Goal: Information Seeking & Learning: Learn about a topic

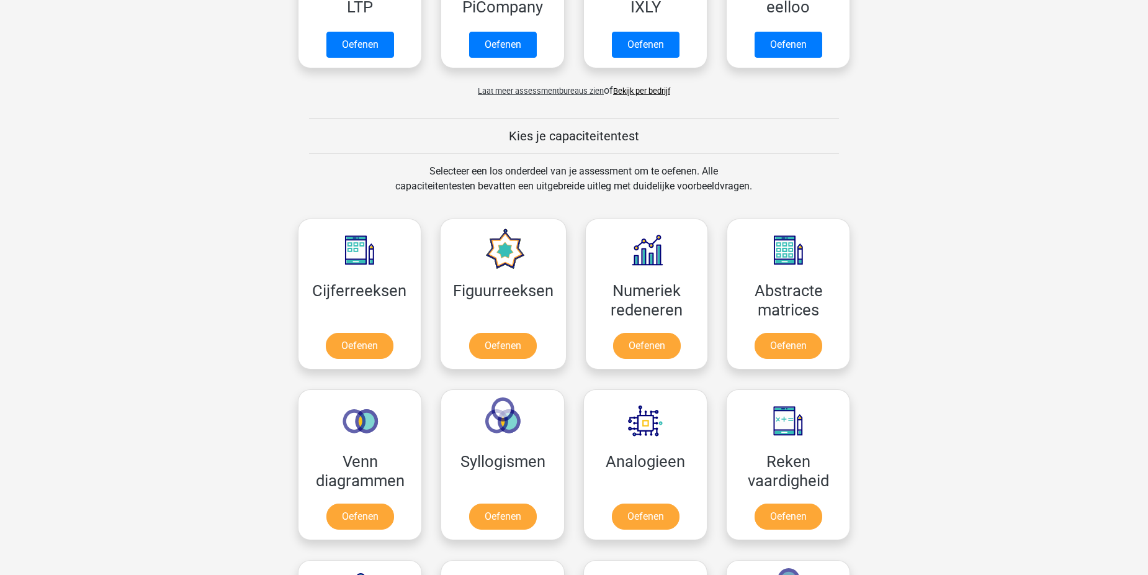
scroll to position [434, 0]
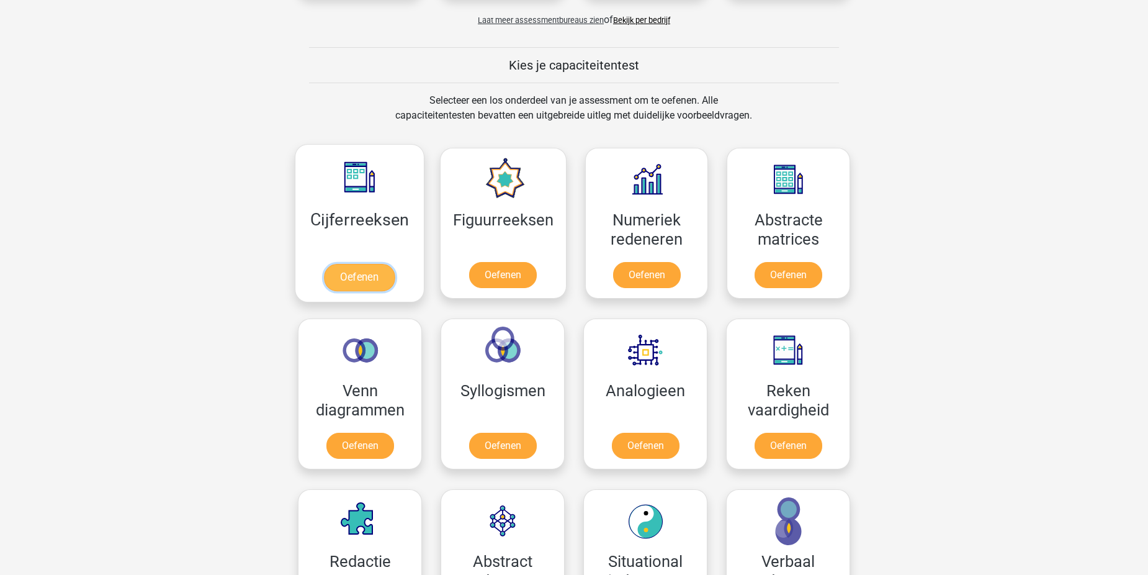
click at [340, 271] on link "Oefenen" at bounding box center [359, 277] width 71 height 27
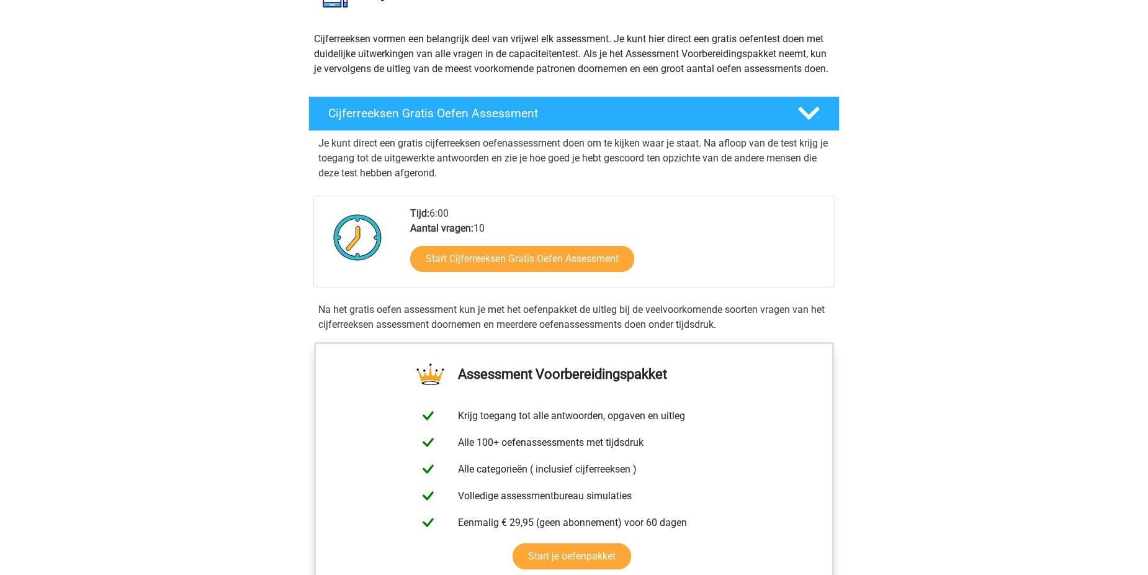
scroll to position [124, 0]
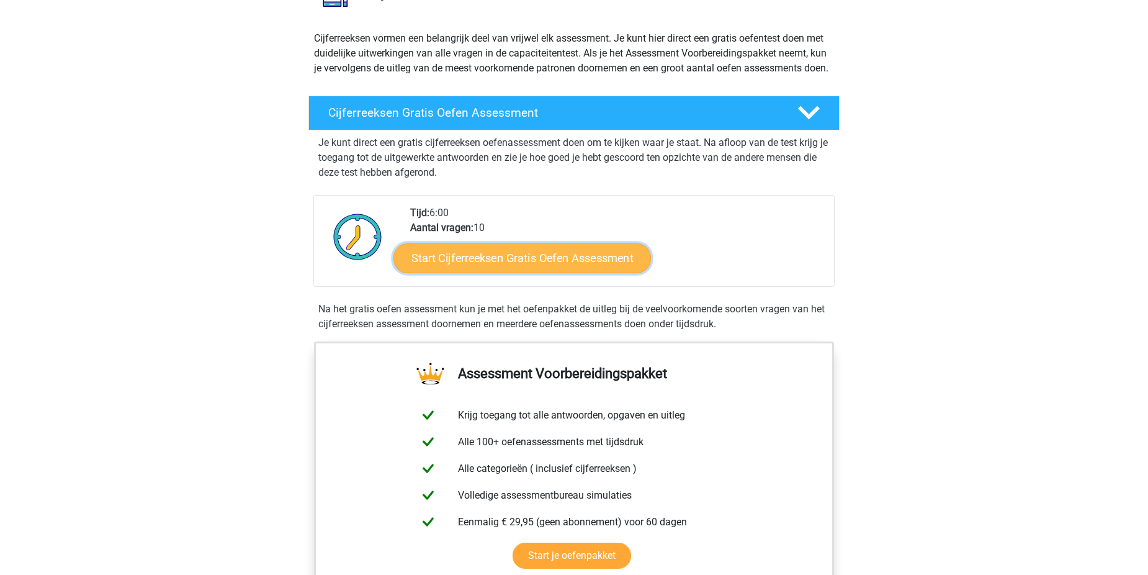
click at [425, 272] on link "Start Cijferreeksen Gratis Oefen Assessment" at bounding box center [523, 258] width 258 height 30
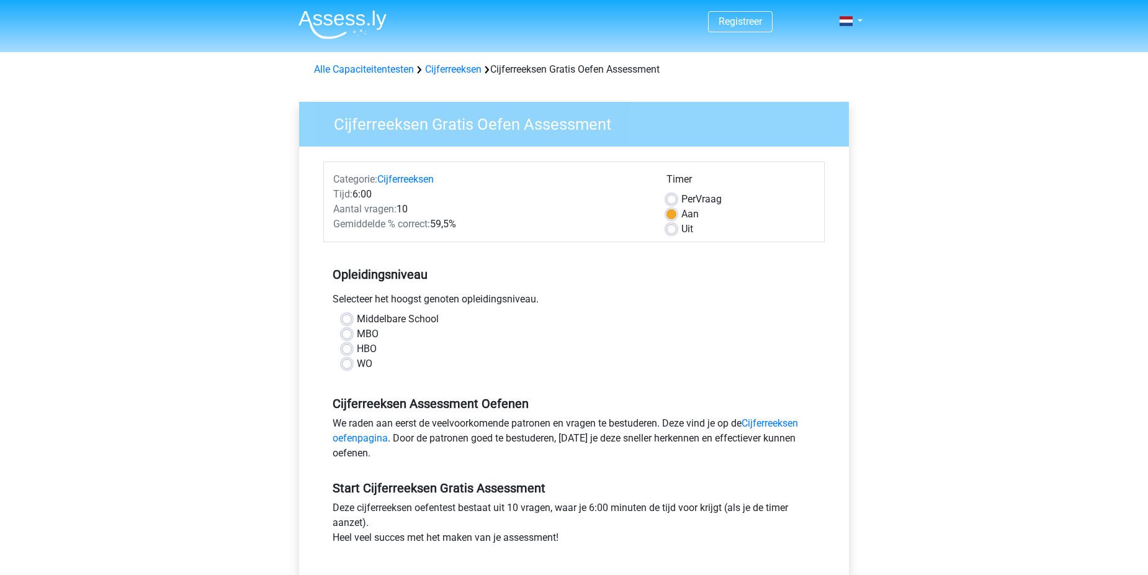
click at [357, 348] on label "HBO" at bounding box center [367, 348] width 20 height 15
click at [349, 348] on input "HBO" at bounding box center [347, 347] width 10 height 12
radio input "true"
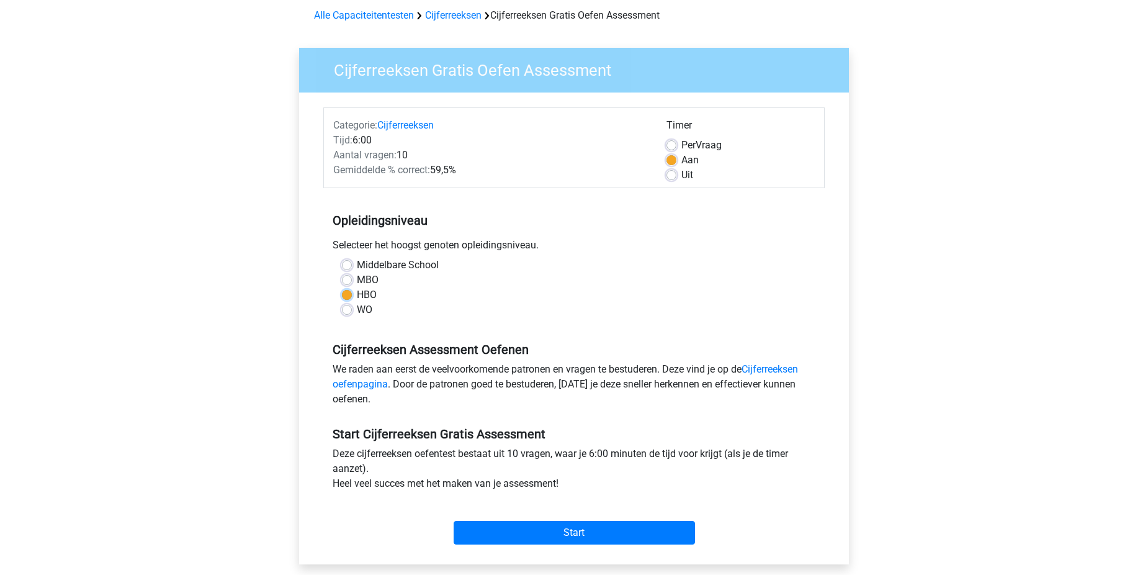
scroll to position [186, 0]
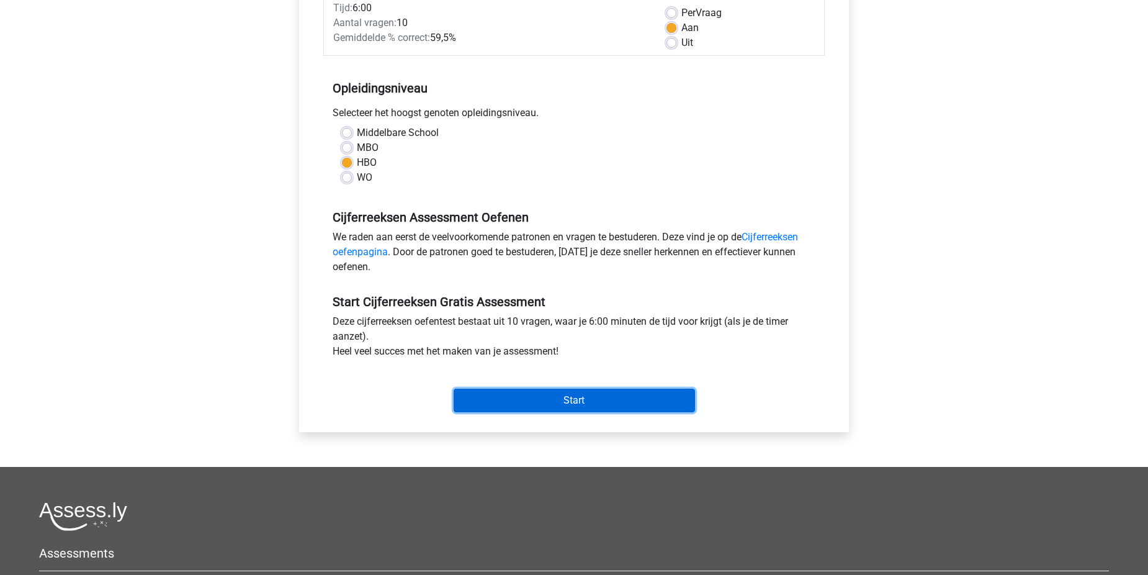
click at [536, 398] on input "Start" at bounding box center [574, 401] width 241 height 24
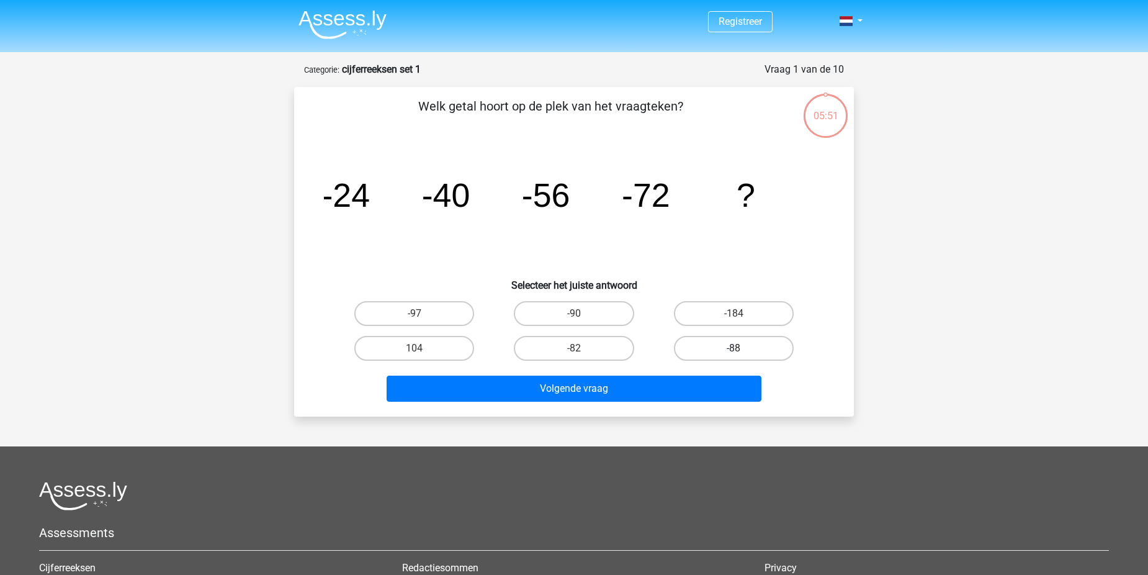
click at [686, 341] on label "-88" at bounding box center [734, 348] width 120 height 25
click at [734, 348] on input "-88" at bounding box center [738, 352] width 8 height 8
radio input "true"
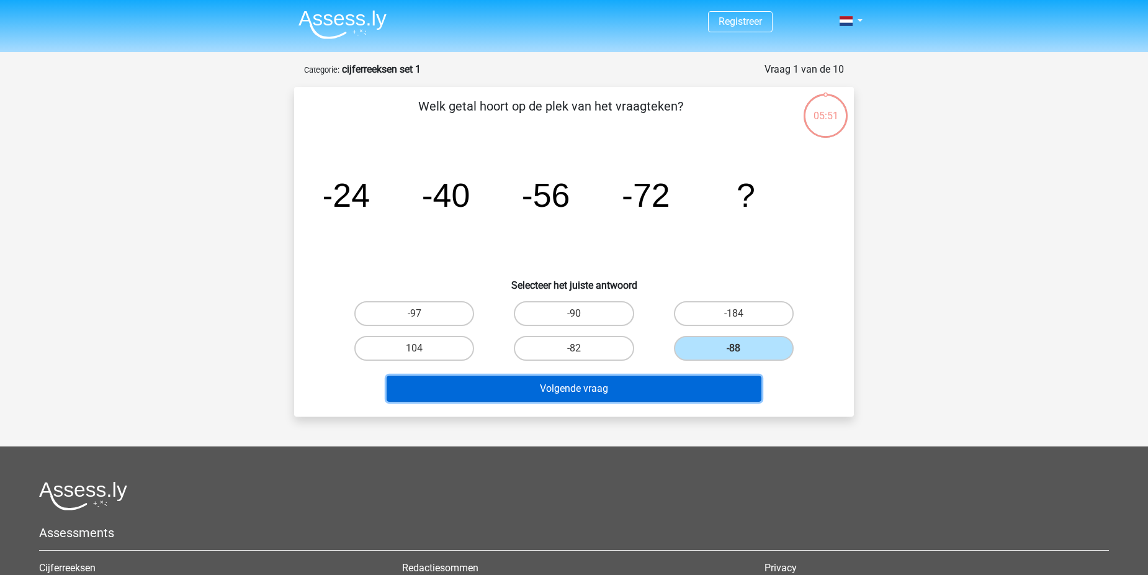
click at [648, 395] on button "Volgende vraag" at bounding box center [575, 389] width 376 height 26
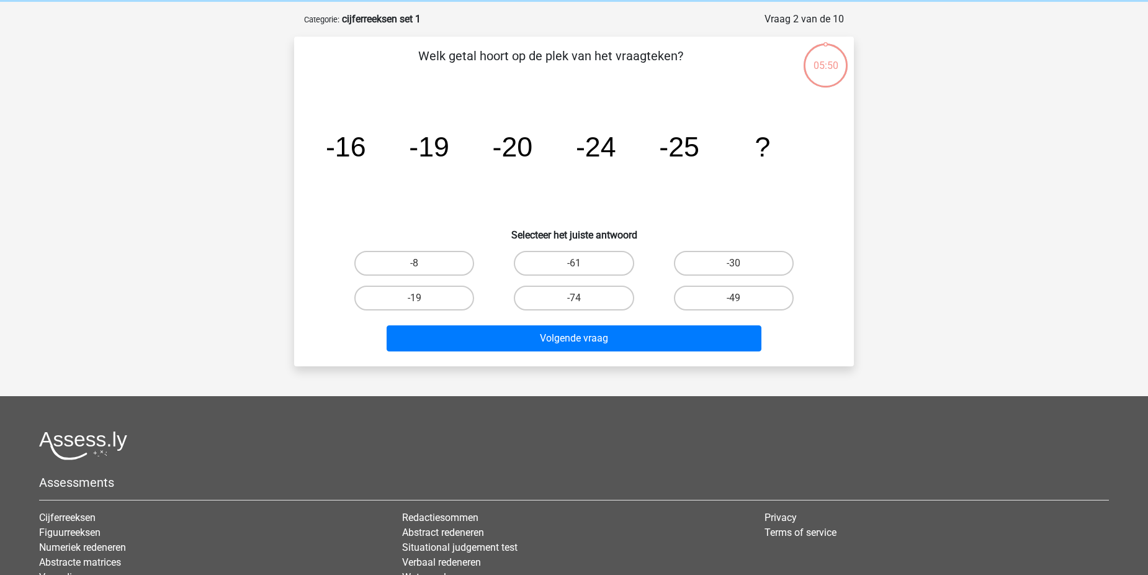
scroll to position [62, 0]
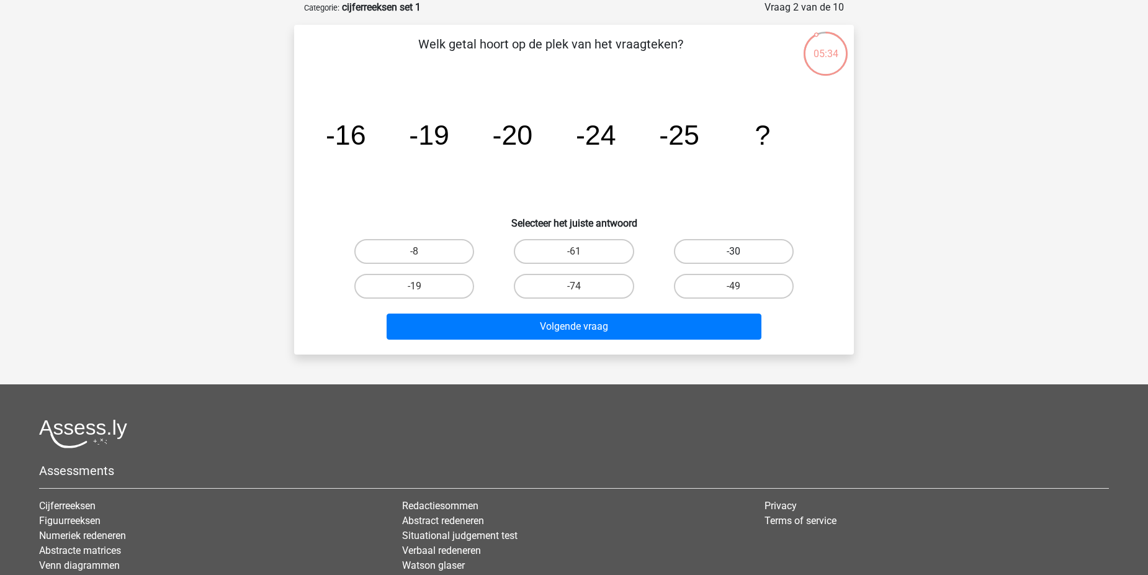
click at [712, 247] on label "-30" at bounding box center [734, 251] width 120 height 25
click at [734, 251] on input "-30" at bounding box center [738, 255] width 8 height 8
radio input "true"
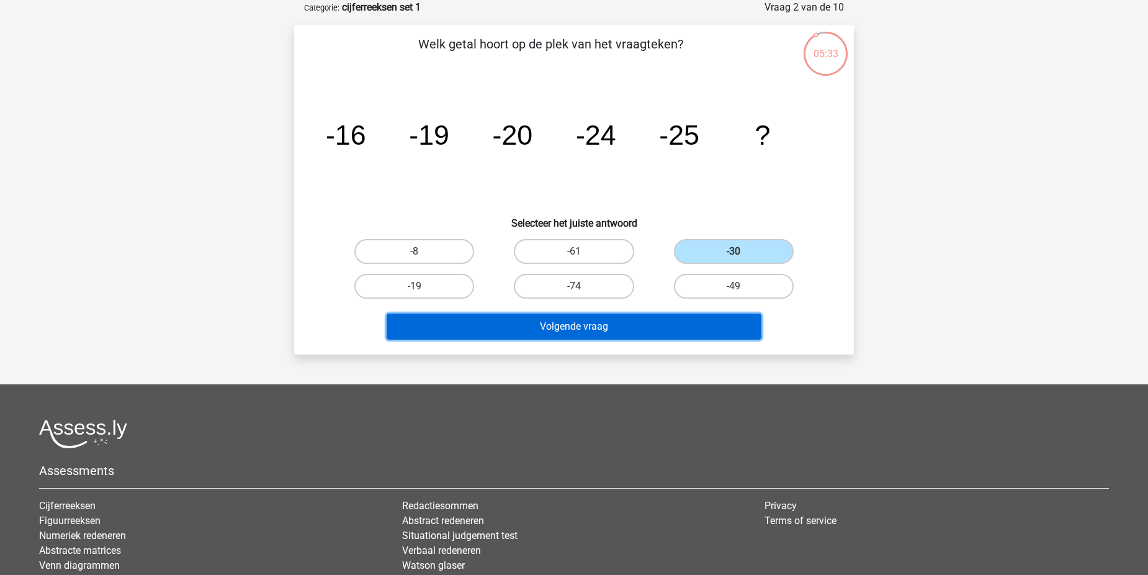
click at [629, 325] on button "Volgende vraag" at bounding box center [575, 326] width 376 height 26
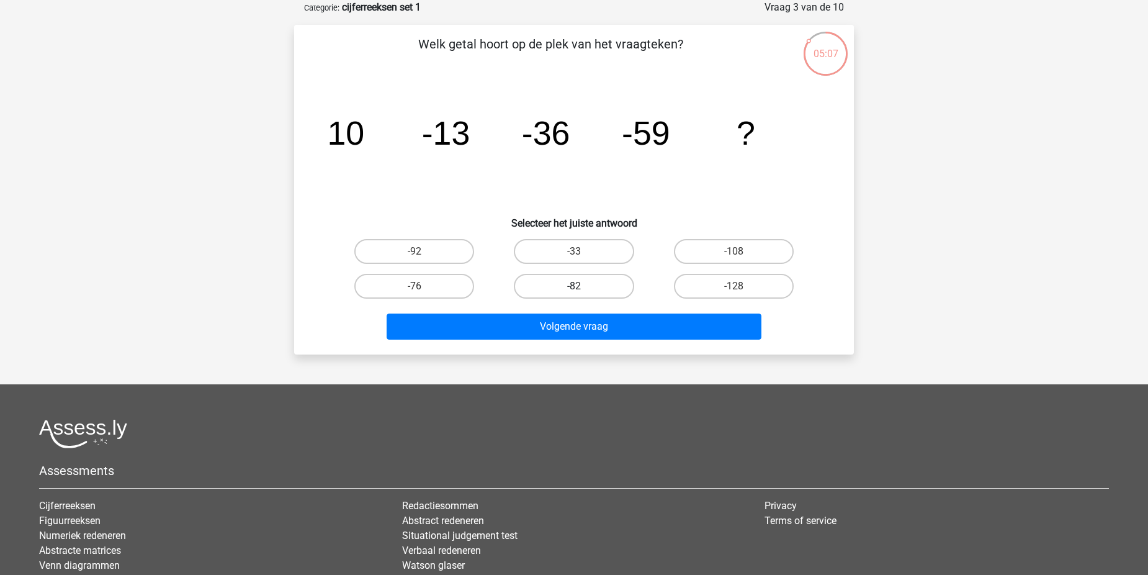
click at [584, 290] on label "-82" at bounding box center [574, 286] width 120 height 25
click at [582, 290] on input "-82" at bounding box center [578, 290] width 8 height 8
radio input "true"
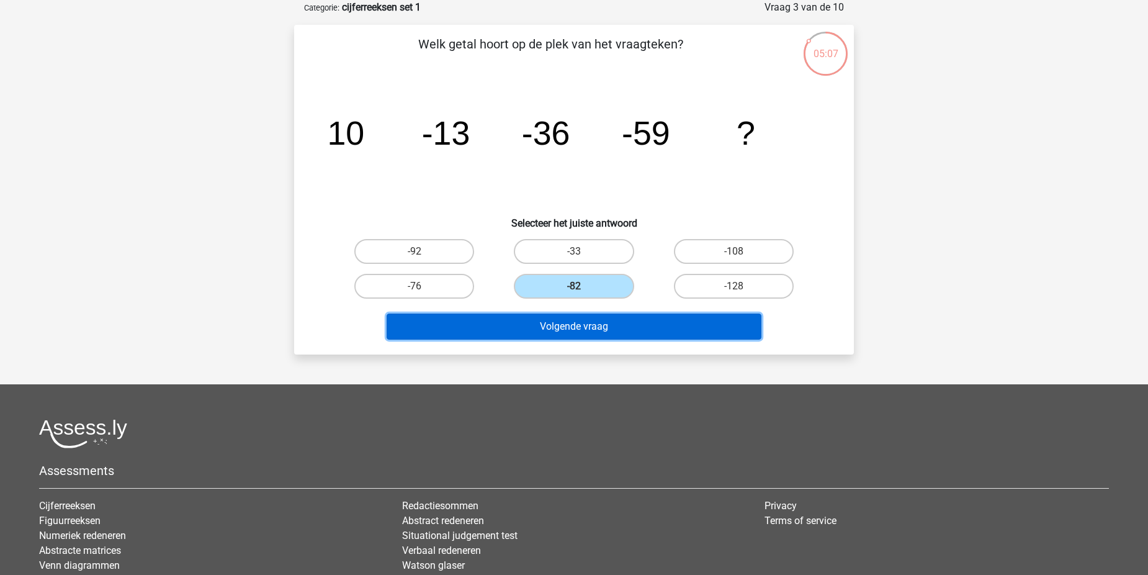
click at [585, 318] on button "Volgende vraag" at bounding box center [575, 326] width 376 height 26
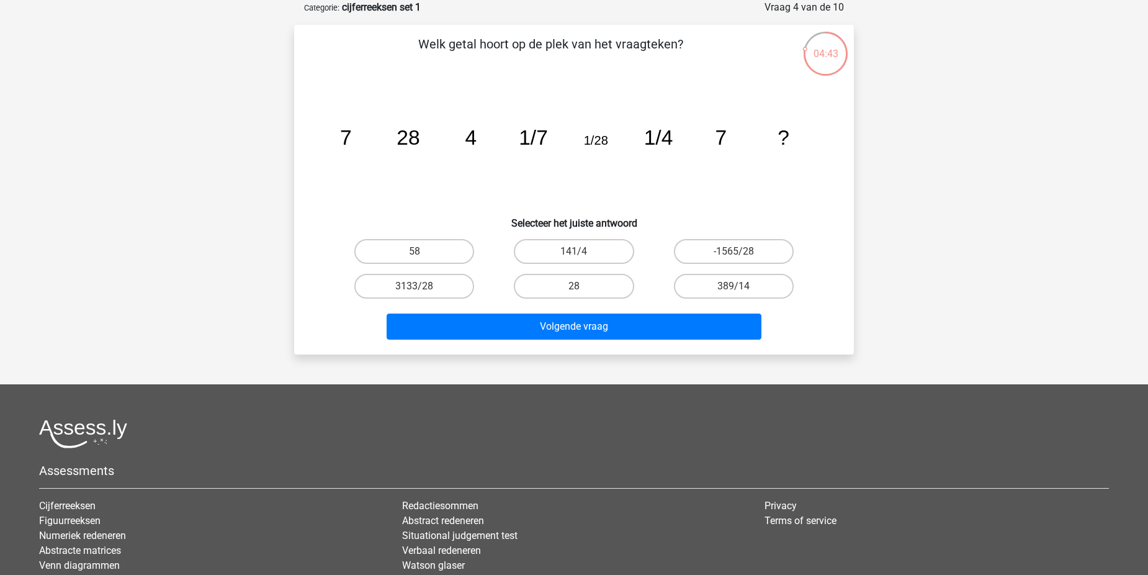
click at [525, 117] on icon "image/svg+xml 7 28 4 1/7 1/28 1/4 7 ?" at bounding box center [574, 144] width 500 height 125
click at [467, 256] on label "58" at bounding box center [414, 251] width 120 height 25
click at [423, 256] on input "58" at bounding box center [419, 255] width 8 height 8
radio input "true"
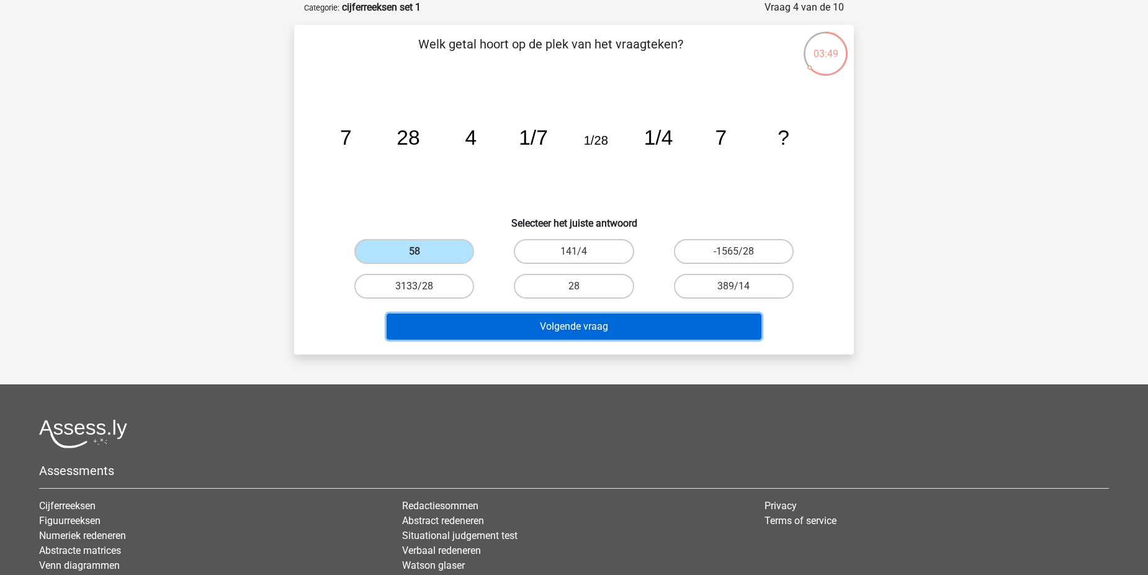
click at [570, 322] on button "Volgende vraag" at bounding box center [575, 326] width 376 height 26
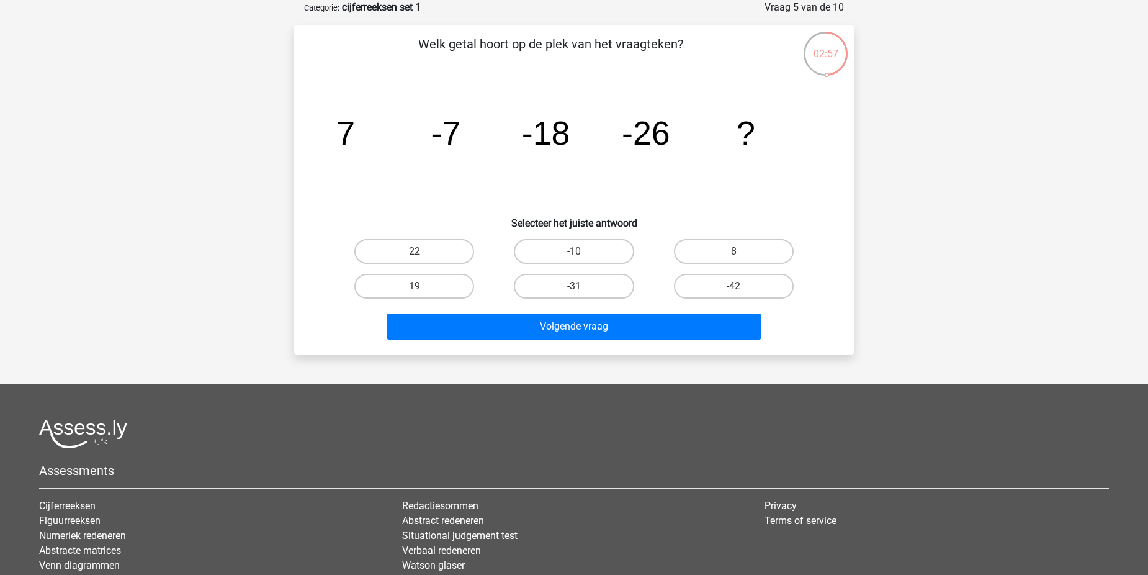
drag, startPoint x: 542, startPoint y: 165, endPoint x: 451, endPoint y: 171, distance: 92.1
click at [451, 171] on icon "image/svg+xml 7 -7 -18 -26 ?" at bounding box center [574, 144] width 500 height 125
click at [582, 279] on label "-31" at bounding box center [574, 286] width 120 height 25
click at [582, 286] on input "-31" at bounding box center [578, 290] width 8 height 8
radio input "true"
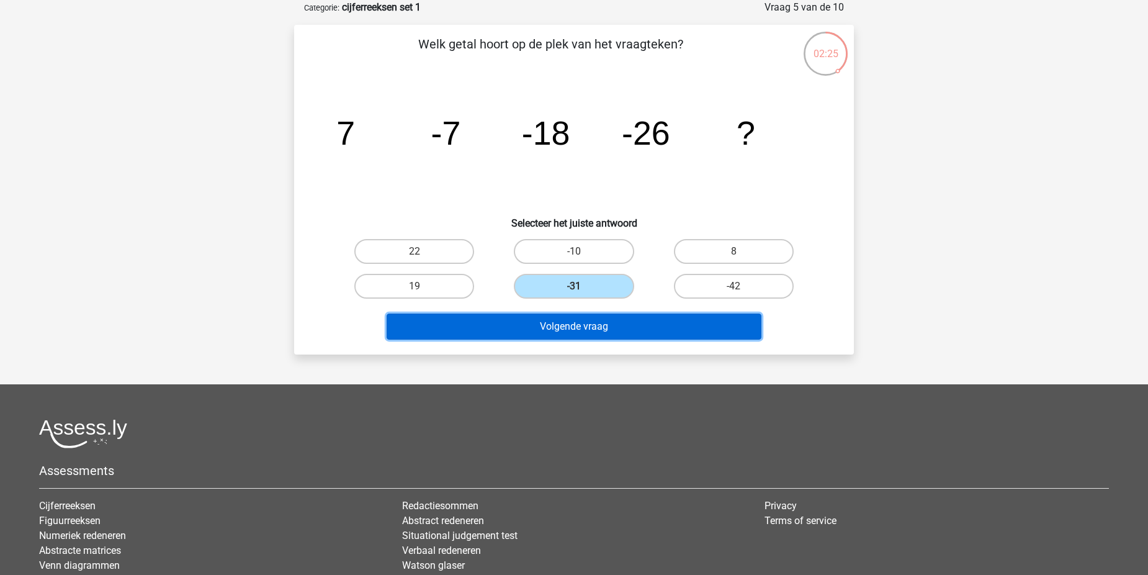
click at [569, 327] on button "Volgende vraag" at bounding box center [575, 326] width 376 height 26
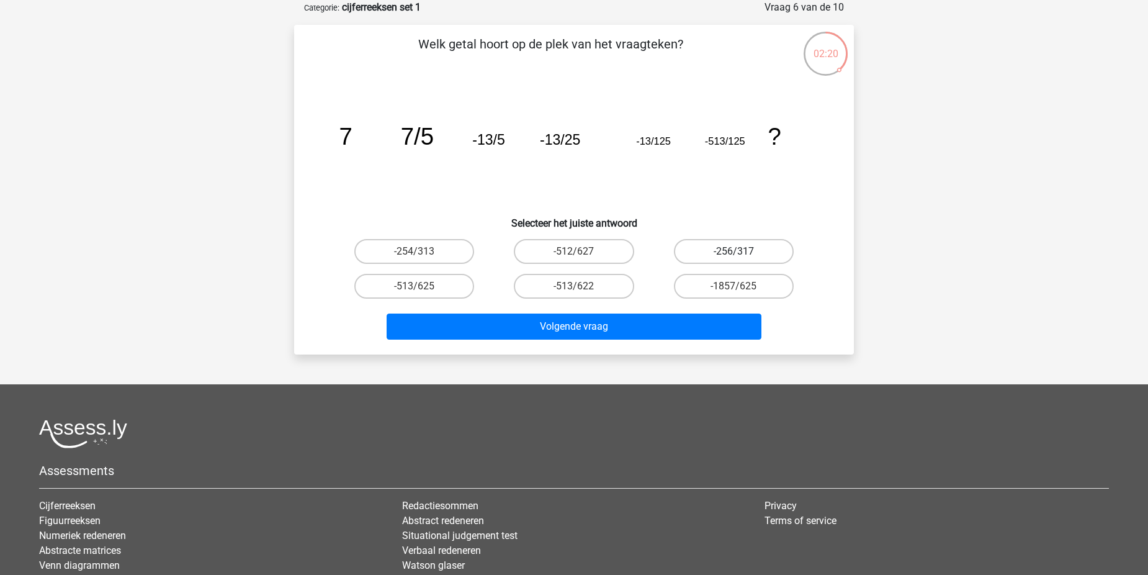
click at [721, 248] on label "-256/317" at bounding box center [734, 251] width 120 height 25
click at [734, 251] on input "-256/317" at bounding box center [738, 255] width 8 height 8
radio input "true"
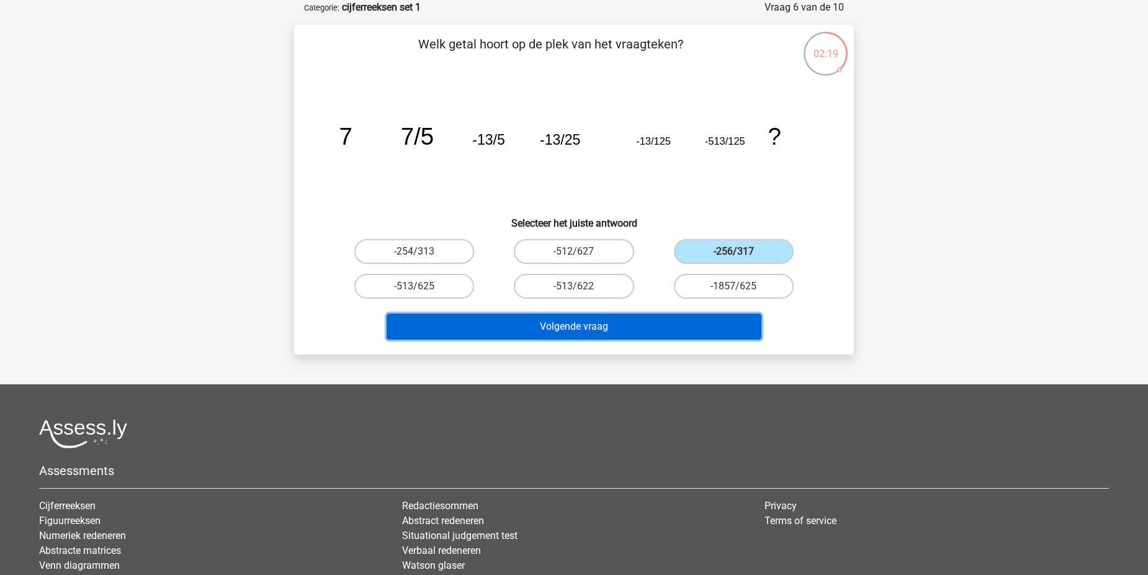
click at [688, 316] on button "Volgende vraag" at bounding box center [575, 326] width 376 height 26
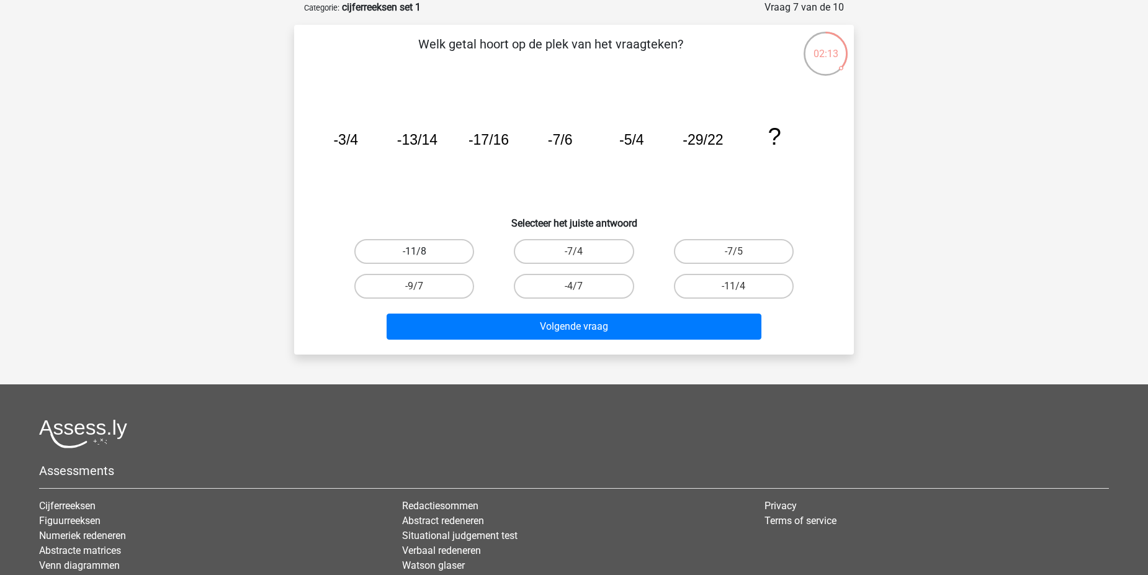
click at [465, 248] on label "-11/8" at bounding box center [414, 251] width 120 height 25
click at [423, 251] on input "-11/8" at bounding box center [419, 255] width 8 height 8
radio input "true"
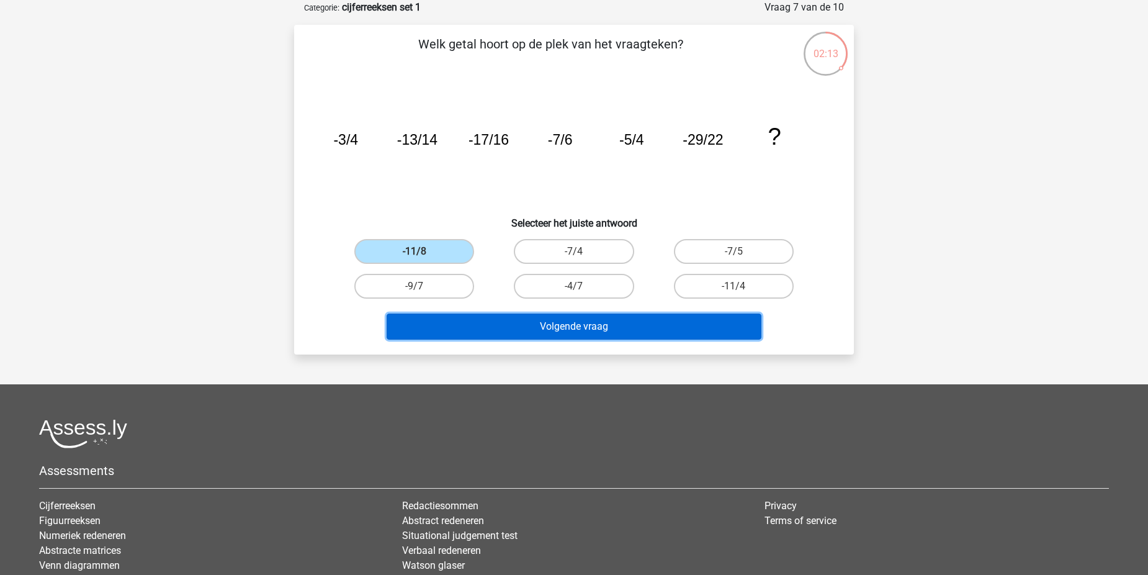
click at [531, 323] on button "Volgende vraag" at bounding box center [575, 326] width 376 height 26
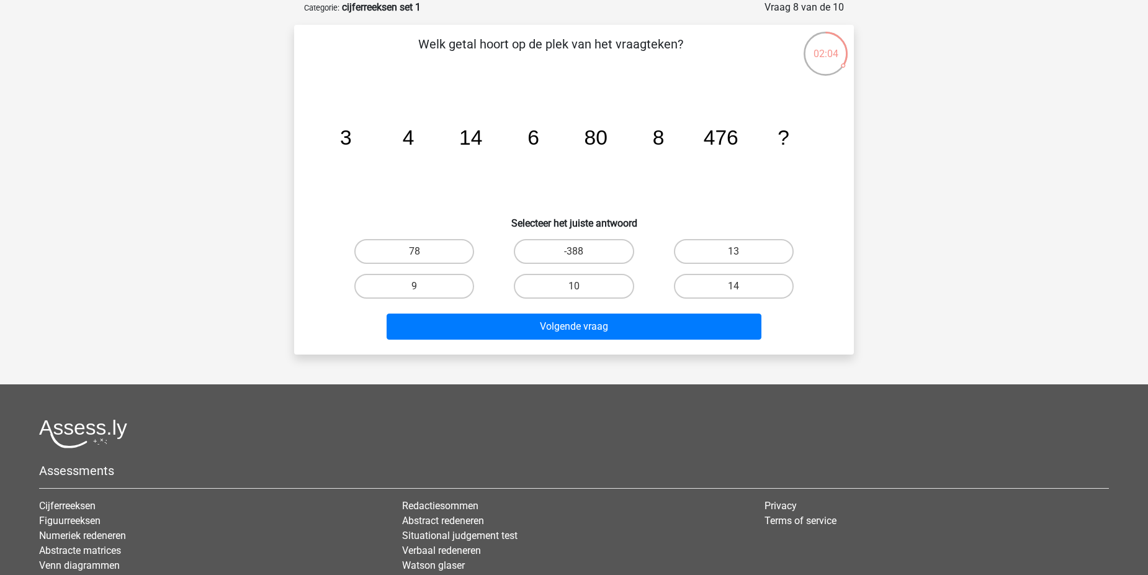
drag, startPoint x: 723, startPoint y: 257, endPoint x: 716, endPoint y: 264, distance: 9.7
click at [723, 258] on label "13" at bounding box center [734, 251] width 120 height 25
click at [734, 258] on input "13" at bounding box center [738, 255] width 8 height 8
radio input "true"
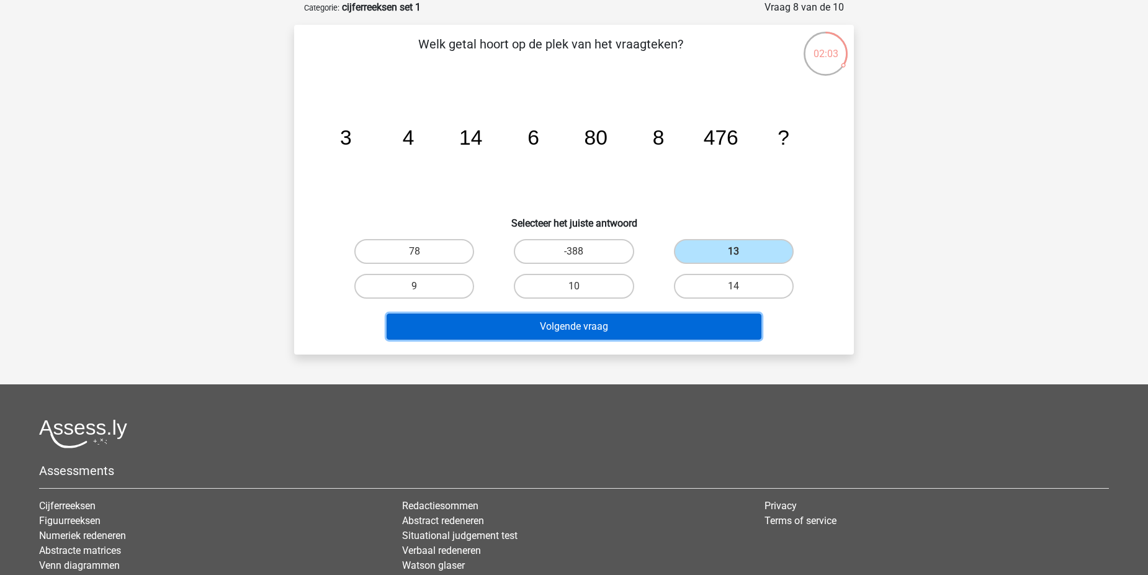
click at [668, 323] on button "Volgende vraag" at bounding box center [575, 326] width 376 height 26
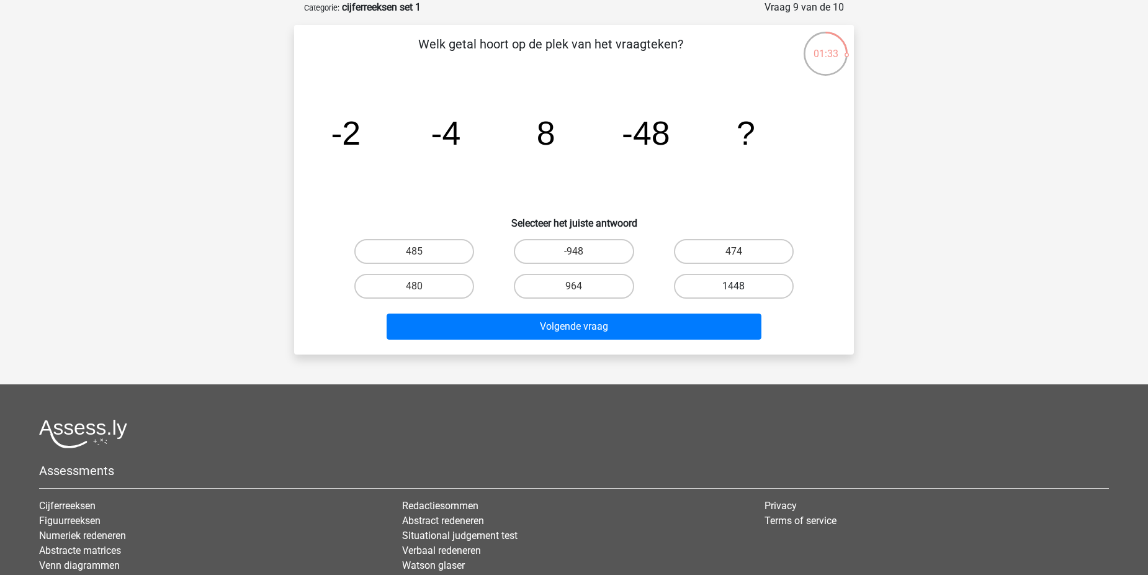
click at [708, 281] on label "1448" at bounding box center [734, 286] width 120 height 25
click at [734, 286] on input "1448" at bounding box center [738, 290] width 8 height 8
radio input "true"
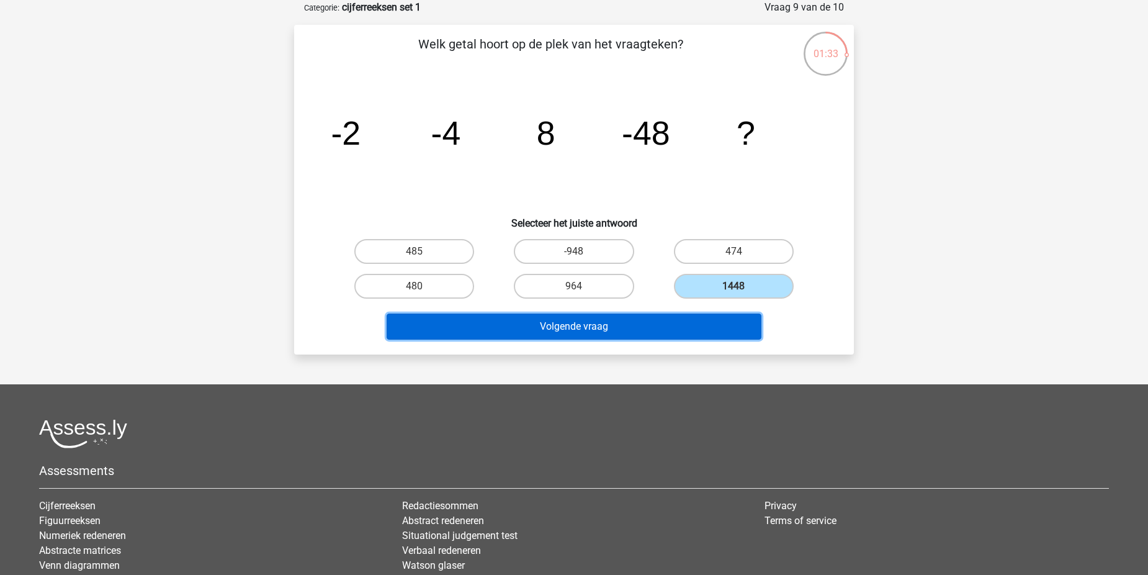
click at [696, 325] on button "Volgende vraag" at bounding box center [575, 326] width 376 height 26
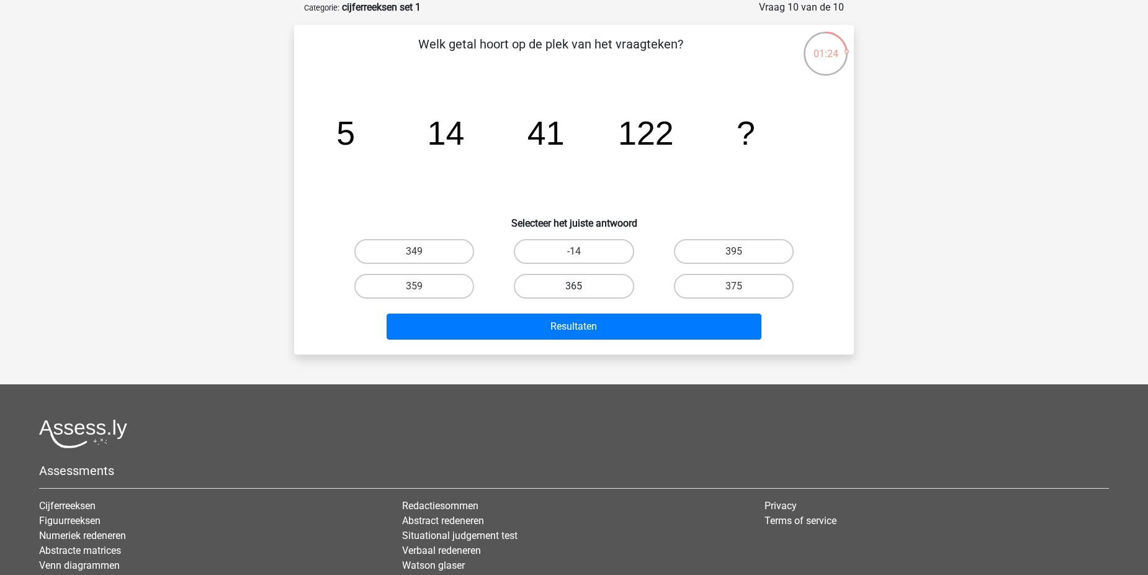
click at [546, 287] on label "365" at bounding box center [574, 286] width 120 height 25
click at [574, 287] on input "365" at bounding box center [578, 290] width 8 height 8
radio input "true"
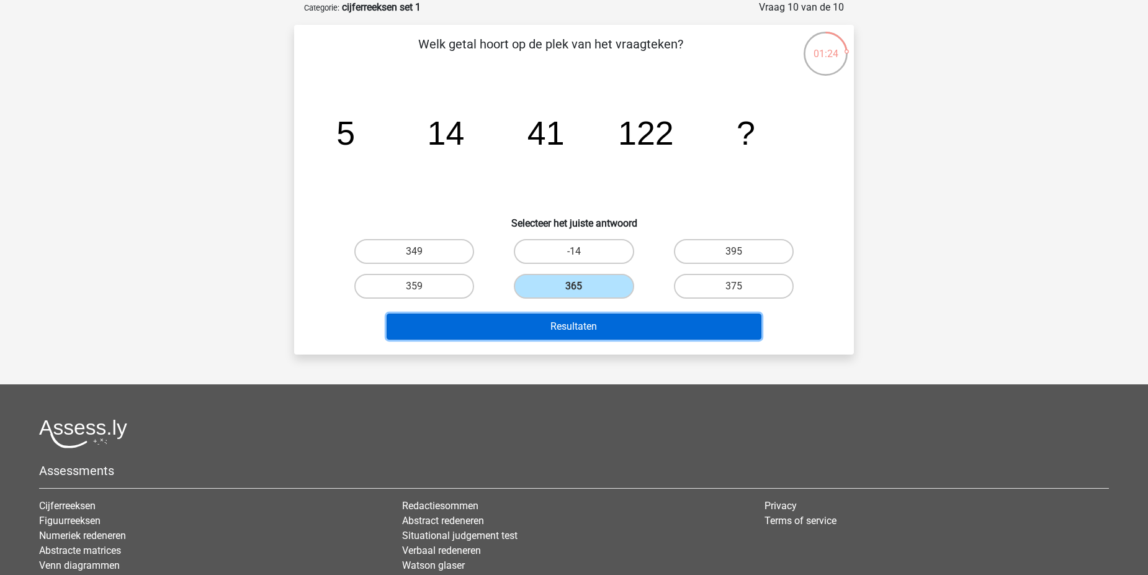
click at [580, 317] on button "Resultaten" at bounding box center [575, 326] width 376 height 26
